Goal: Obtain resource: Obtain resource

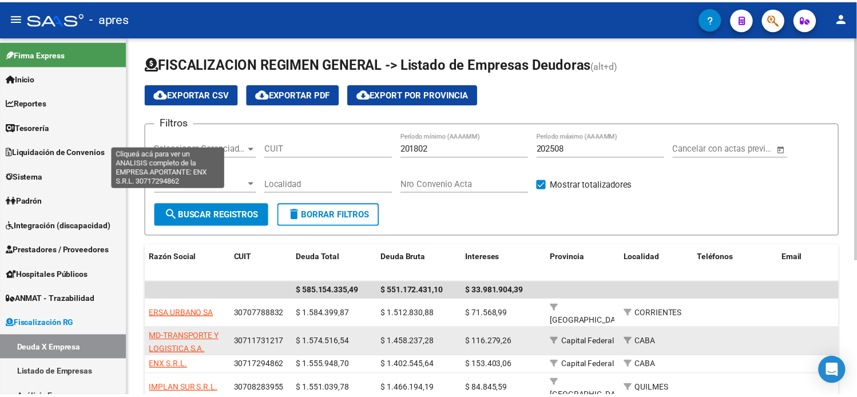
scroll to position [217, 0]
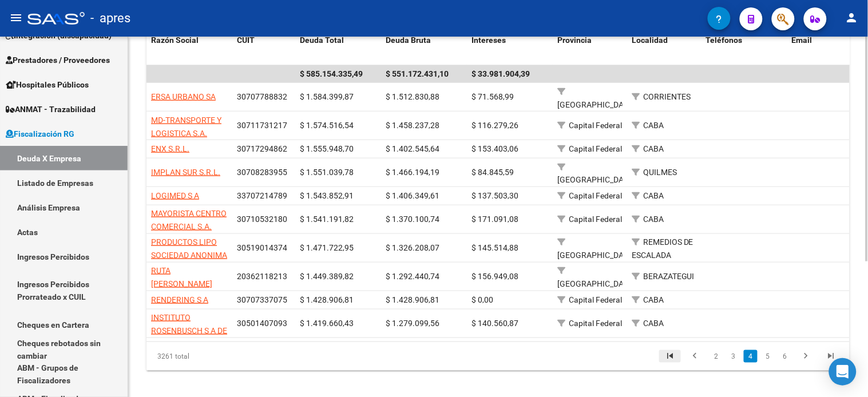
click at [679, 350] on link "go to first page" at bounding box center [670, 356] width 22 height 13
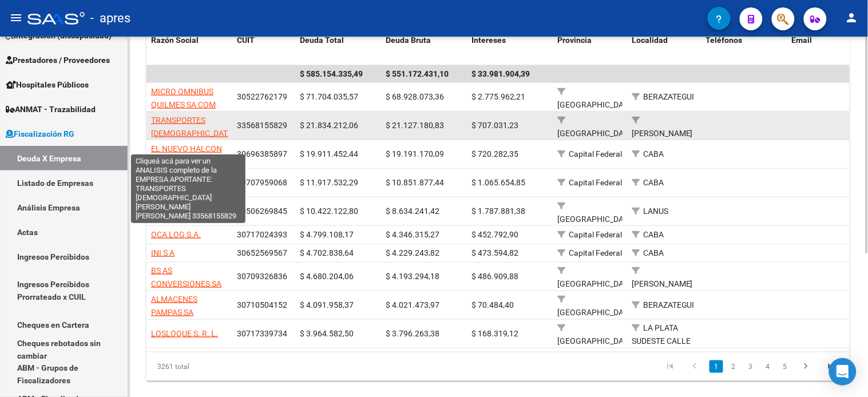
click at [173, 124] on span "TRANSPORTES [DEMOGRAPHIC_DATA][PERSON_NAME][PERSON_NAME]" at bounding box center [193, 140] width 84 height 48
type textarea "33568155829"
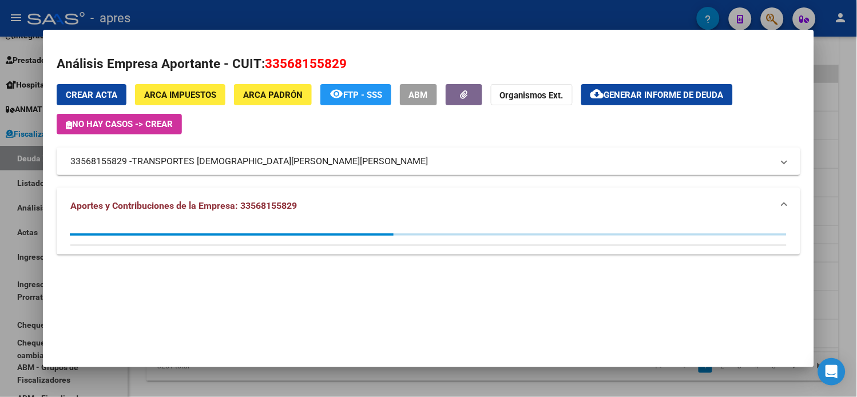
click at [646, 86] on button "cloud_download Generar informe de deuda" at bounding box center [657, 94] width 152 height 21
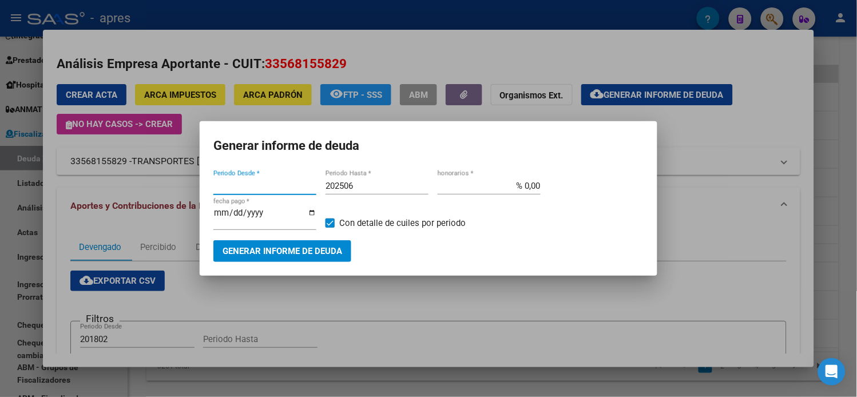
type input "201802"
click at [386, 188] on input "202506" at bounding box center [377, 186] width 103 height 10
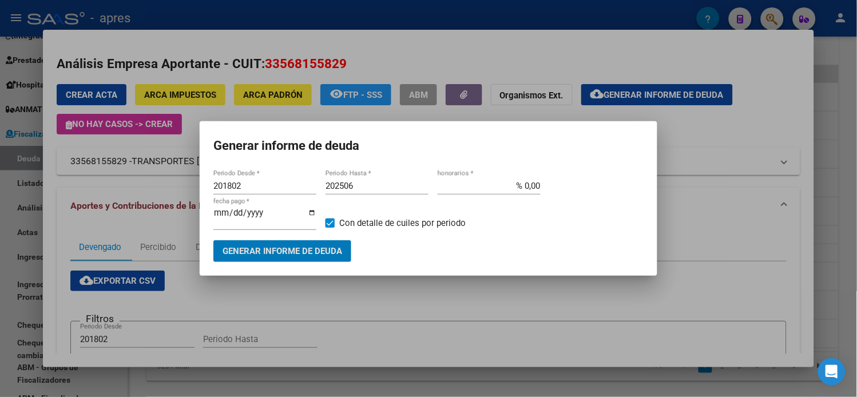
click at [386, 188] on input "202506" at bounding box center [377, 186] width 103 height 10
type input "202508"
click at [338, 257] on button "Generar informe de deuda" at bounding box center [282, 250] width 138 height 21
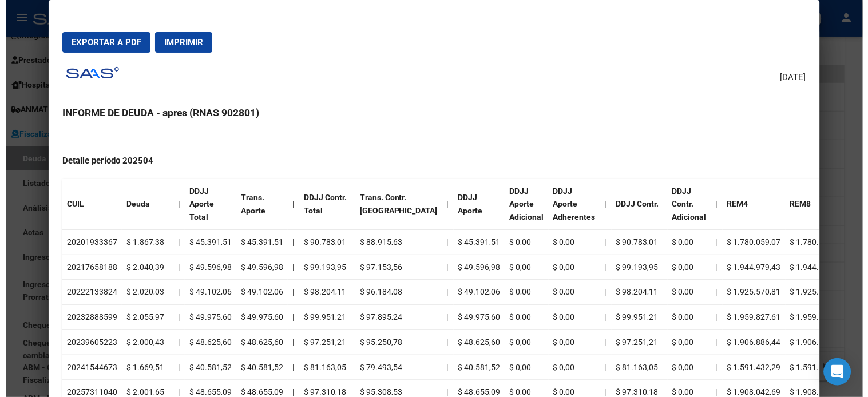
scroll to position [4248, 0]
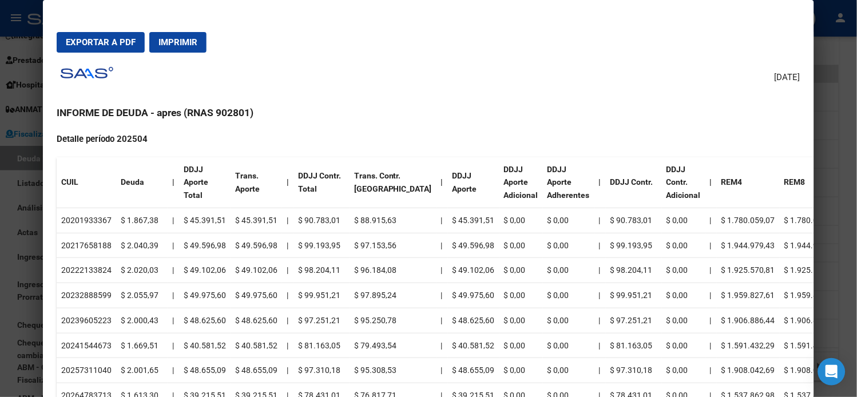
click at [21, 132] on div at bounding box center [428, 198] width 857 height 397
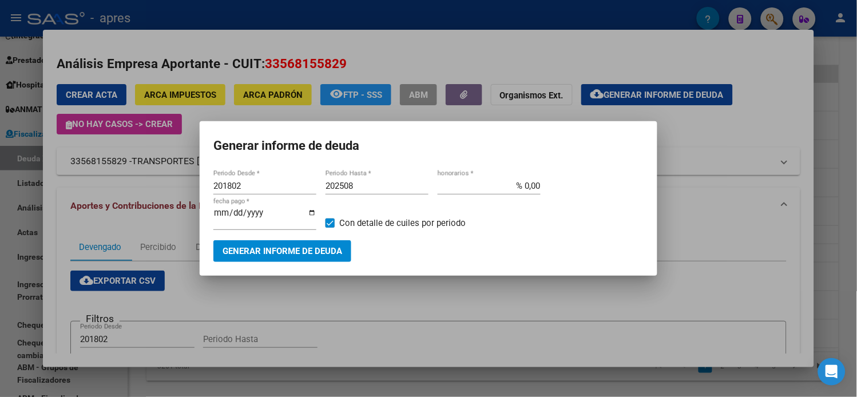
click at [14, 154] on div at bounding box center [428, 198] width 857 height 397
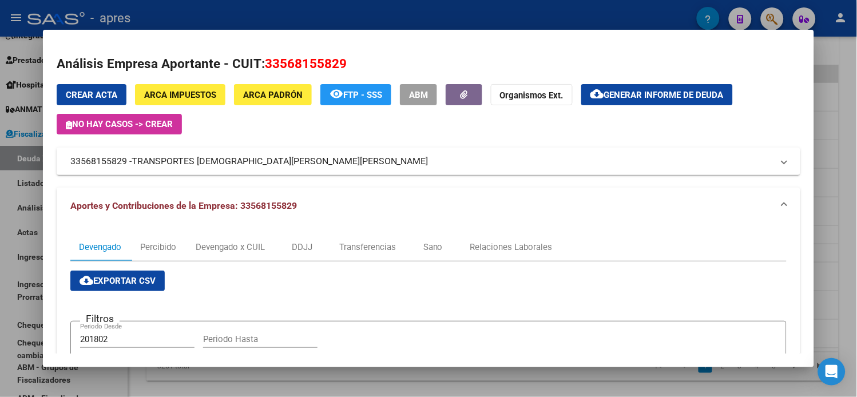
click at [14, 154] on div at bounding box center [428, 198] width 857 height 397
